Goal: Information Seeking & Learning: Learn about a topic

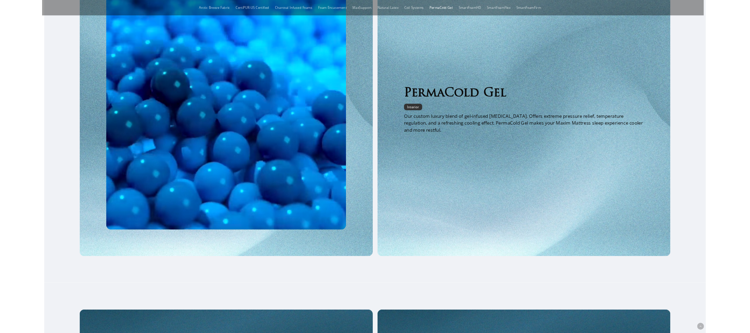
scroll to position [1198, 0]
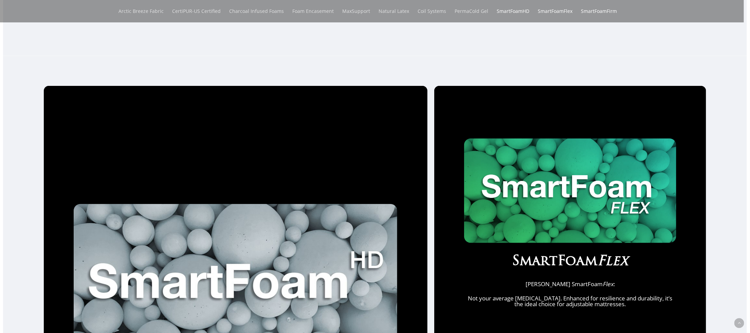
scroll to position [332, 0]
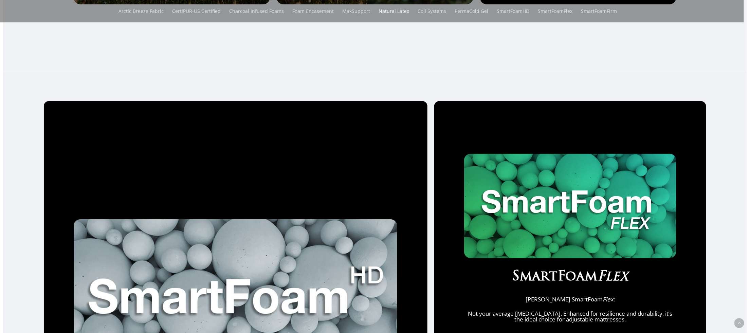
click at [706, 218] on div "SmartFoam Flex Maxim Mattress SmartFoam Flex : Not your average memory foam. En…" at bounding box center [570, 238] width 272 height 274
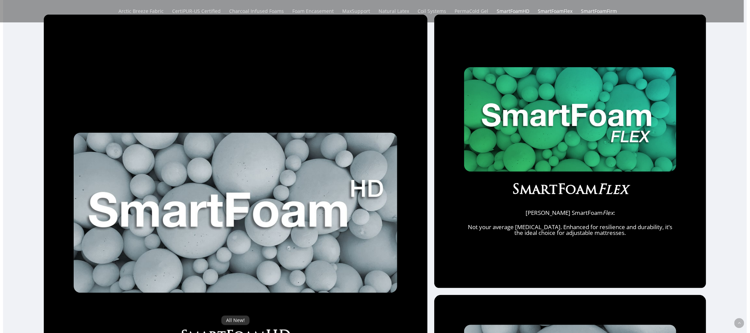
scroll to position [434, 0]
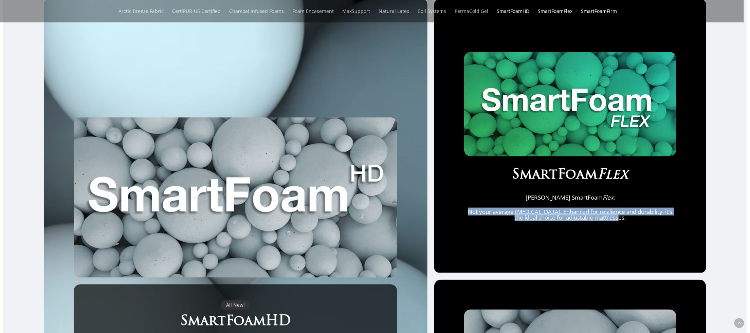
drag, startPoint x: 467, startPoint y: 217, endPoint x: 631, endPoint y: 226, distance: 163.5
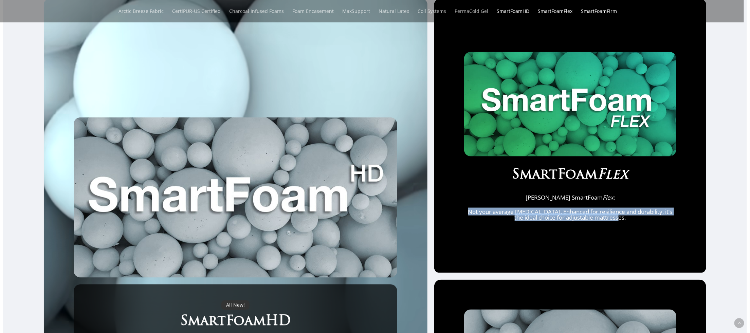
click at [631, 226] on div "SmartFoam Flex Maxim Mattress SmartFoam Flex : Not your average memory foam. En…" at bounding box center [570, 136] width 272 height 274
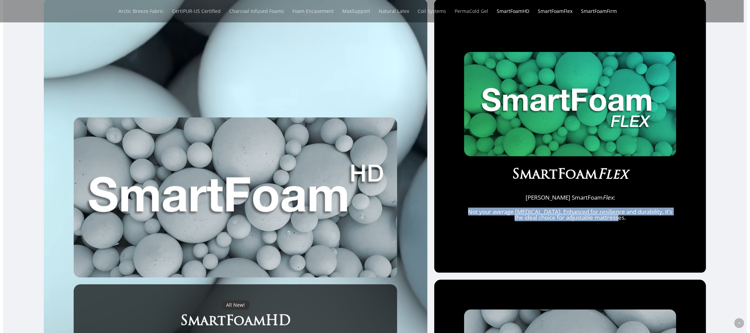
copy p "Not your average memory foam. Enhanced for resilience and durability, it’s the …"
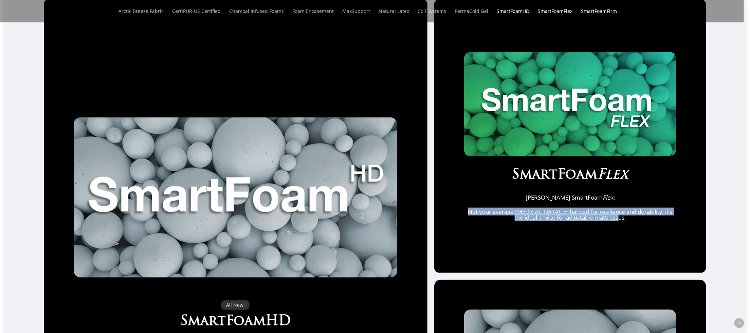
click at [738, 254] on div "All New! SmartFoamHD Maxim Mattress SmartFoamHD: Surpassing standard memory foa…" at bounding box center [375, 257] width 744 height 517
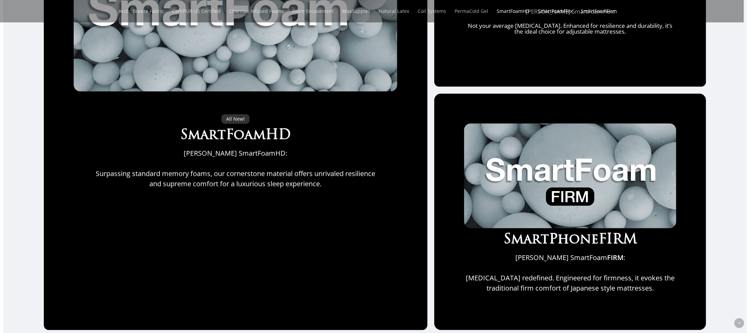
scroll to position [638, 0]
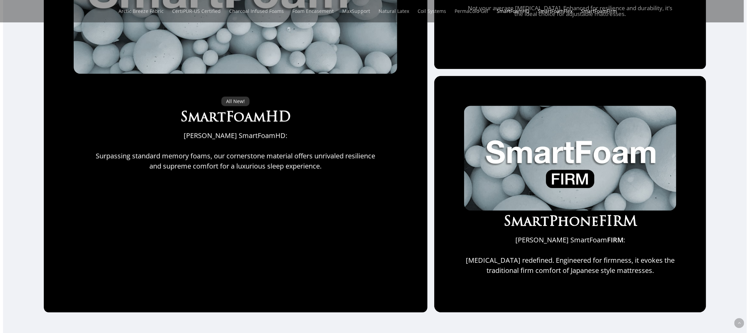
click at [736, 255] on div "All New! SmartFoamHD Maxim Mattress SmartFoamHD: Surpassing standard memory foa…" at bounding box center [375, 54] width 744 height 517
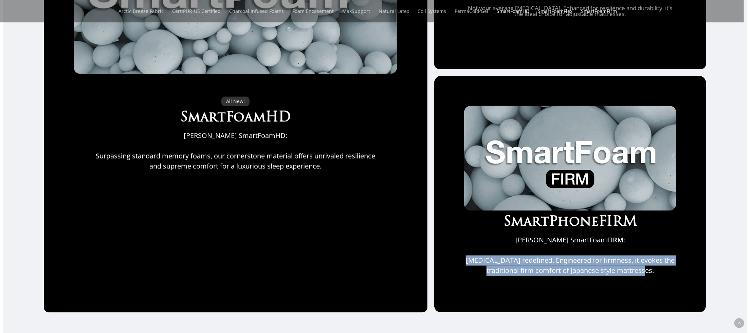
drag, startPoint x: 471, startPoint y: 269, endPoint x: 662, endPoint y: 281, distance: 190.8
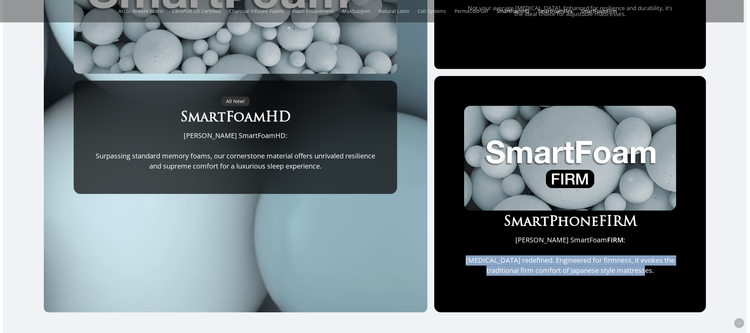
click at [662, 276] on p "Memory foam redefined. Engineered for firmness, it evokes the traditional firm …" at bounding box center [570, 266] width 212 height 20
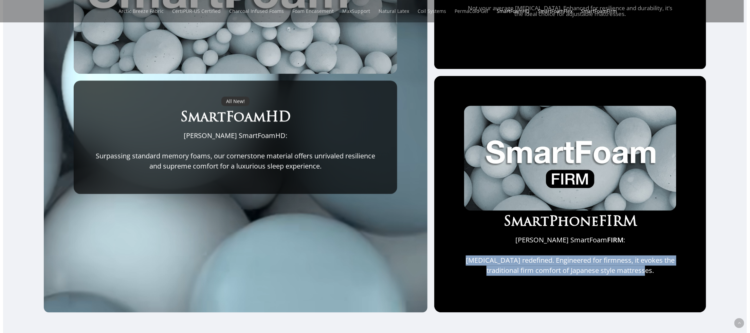
copy p "Memory foam redefined. Engineered for firmness, it evokes the traditional firm …"
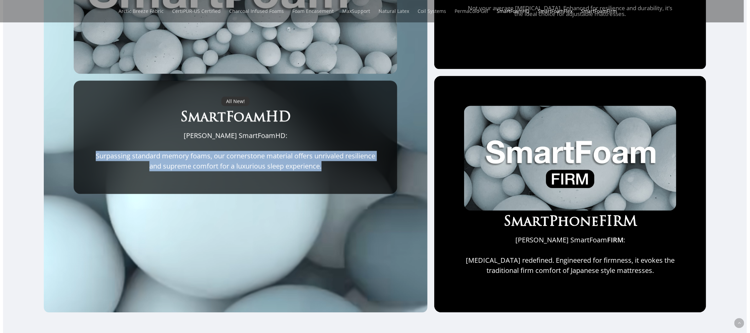
drag, startPoint x: 90, startPoint y: 165, endPoint x: 326, endPoint y: 178, distance: 236.9
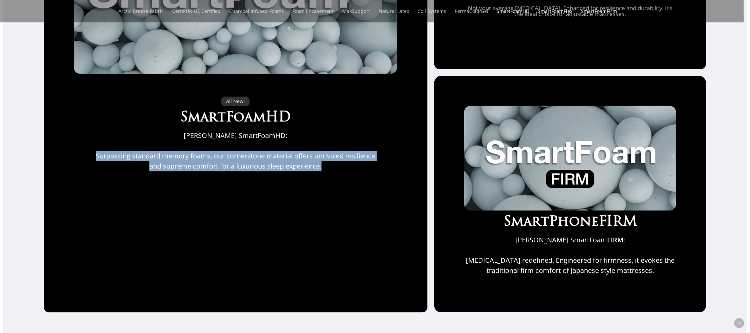
click at [326, 178] on div "All New! SmartFoamHD Maxim Mattress SmartFoamHD: Surpassing standard memory foa…" at bounding box center [235, 137] width 291 height 81
copy div "Surpassing standard memory foams, our cornerstone material offers unrivaled res…"
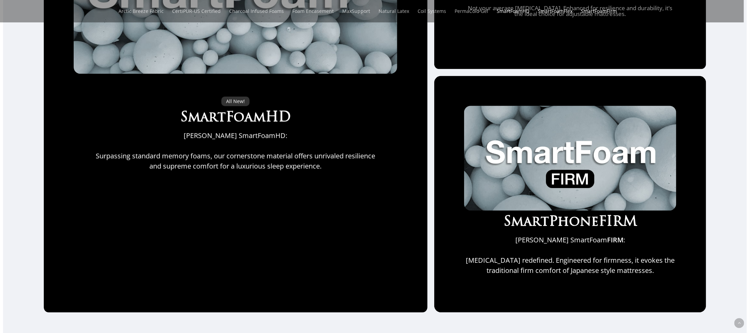
click at [425, 58] on div "All New! SmartFoamHD Maxim Mattress SmartFoamHD: Surpassing standard memory foa…" at bounding box center [236, 54] width 384 height 517
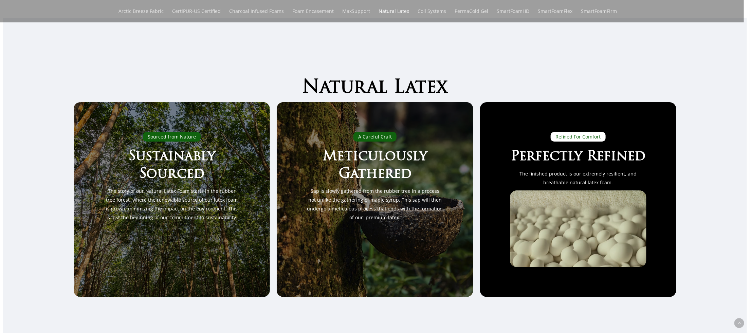
scroll to position [0, 0]
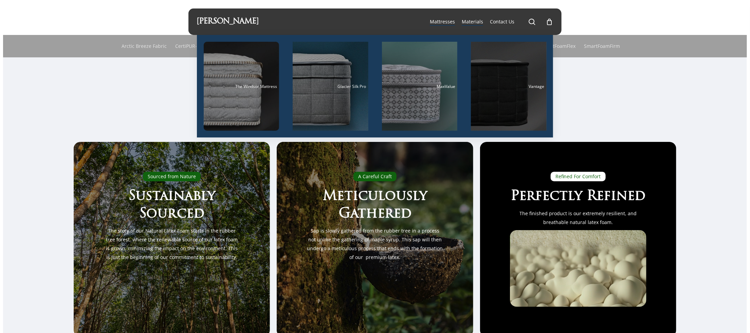
click at [496, 97] on div "Main Menu" at bounding box center [509, 86] width 76 height 89
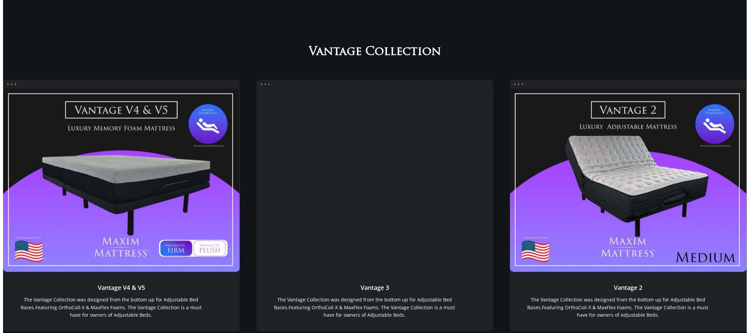
scroll to position [670, 0]
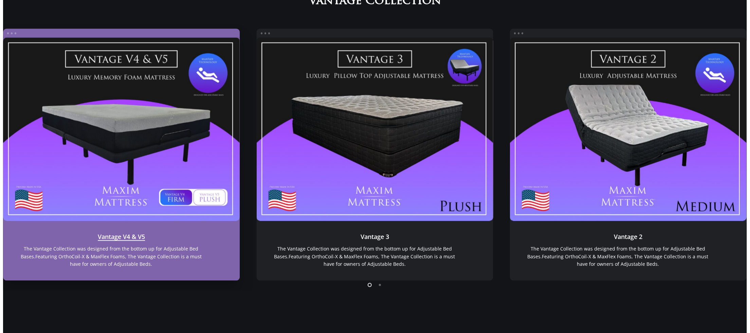
click at [126, 165] on link "Vantage V4 & V5" at bounding box center [121, 129] width 237 height 183
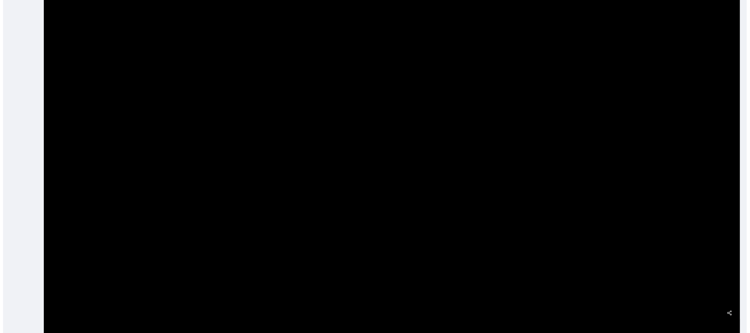
scroll to position [305, 0]
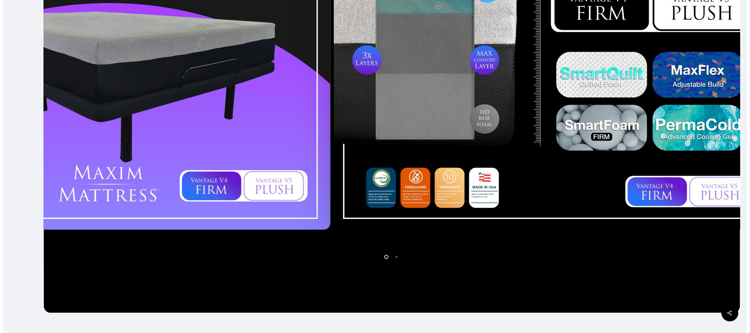
click at [382, 222] on div at bounding box center [555, 59] width 446 height 350
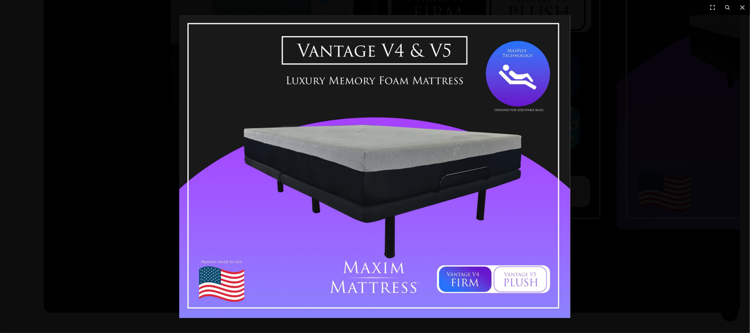
click at [634, 168] on div at bounding box center [375, 166] width 750 height 333
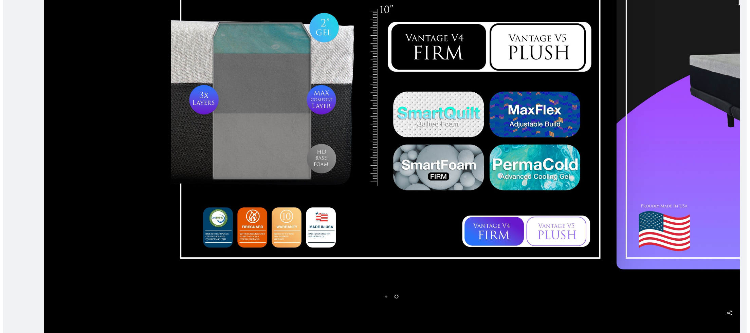
scroll to position [204, 0]
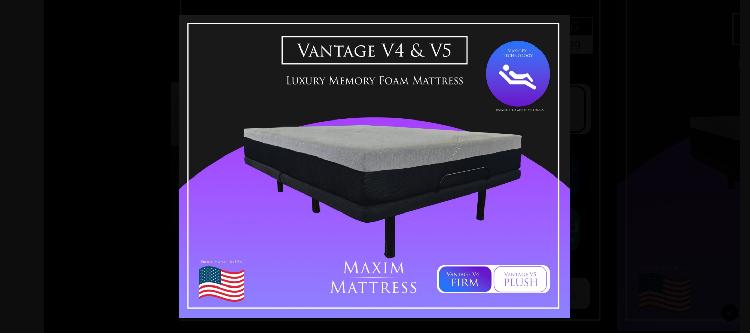
click at [651, 66] on div at bounding box center [375, 166] width 750 height 333
